Goal: Task Accomplishment & Management: Use online tool/utility

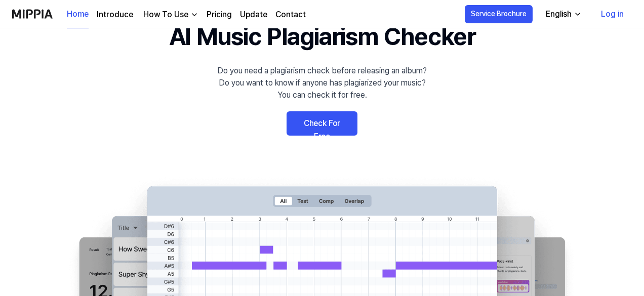
click at [326, 124] on link "Check For Free" at bounding box center [322, 123] width 71 height 24
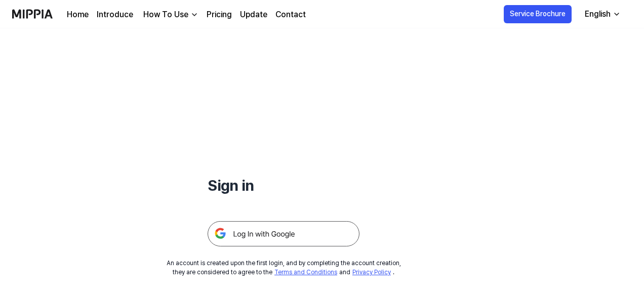
click at [295, 229] on img at bounding box center [284, 233] width 152 height 25
